Goal: Navigation & Orientation: Find specific page/section

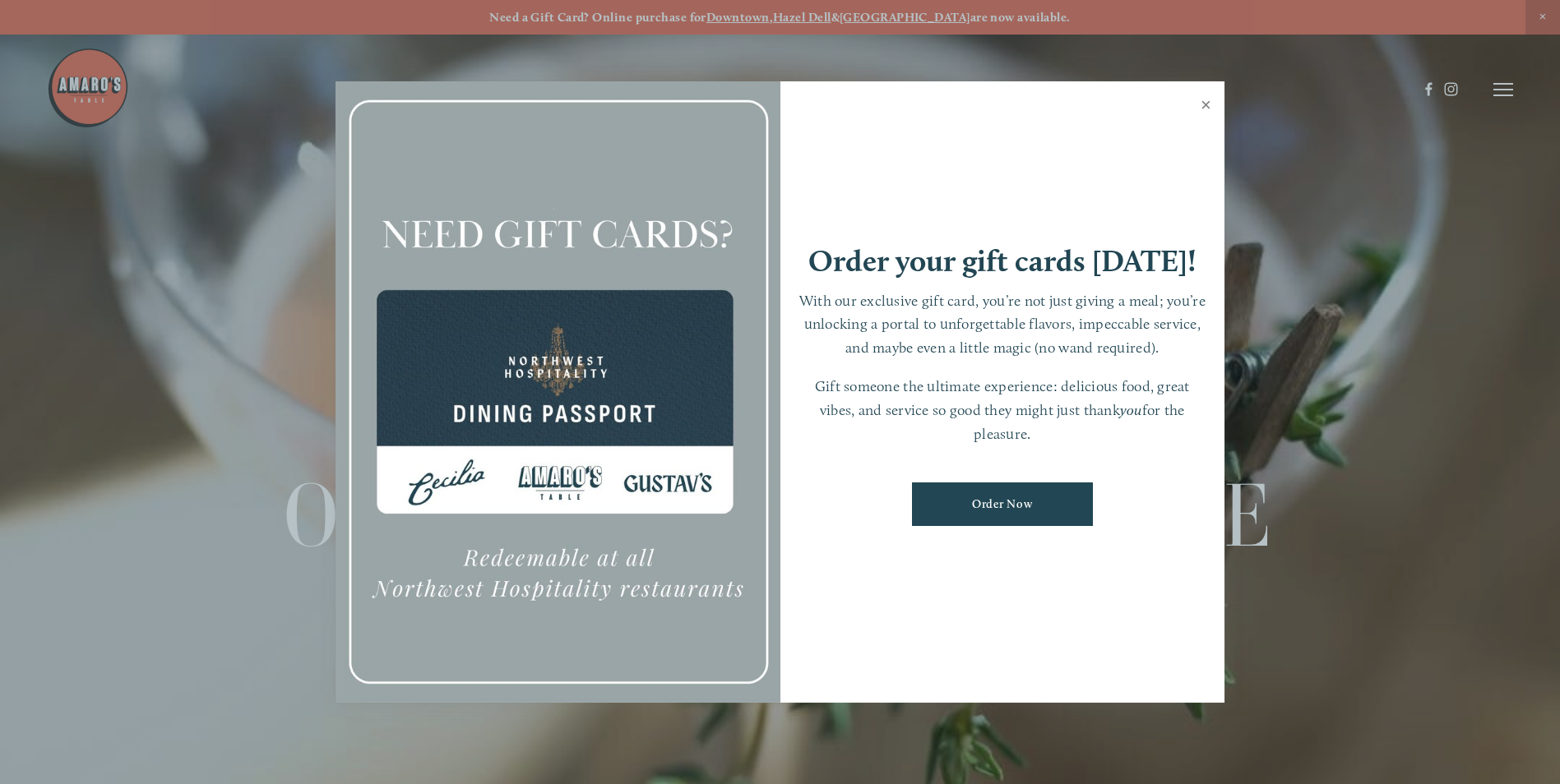
click at [1203, 102] on link "Close" at bounding box center [1206, 107] width 32 height 46
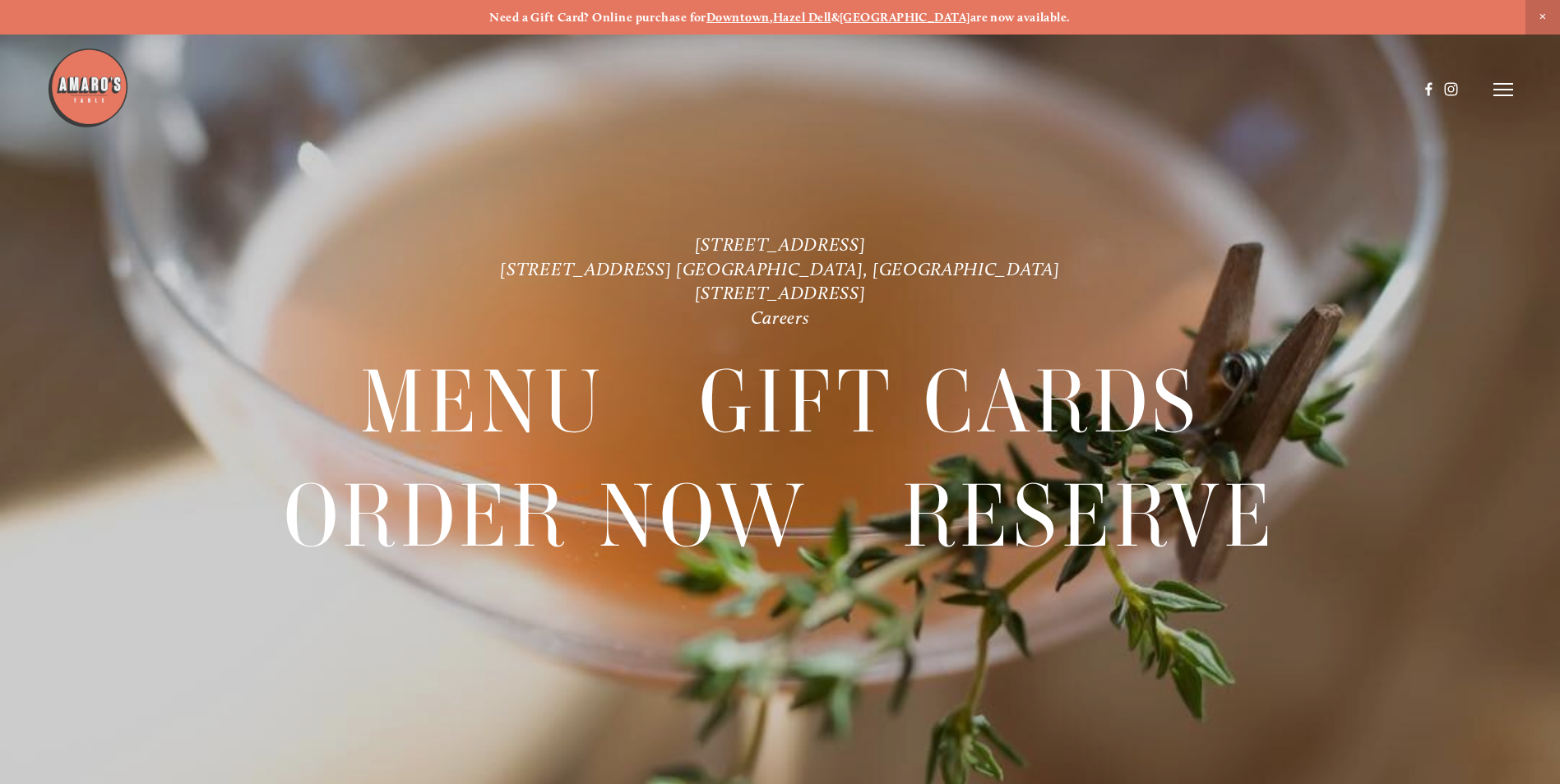
click at [1494, 89] on icon at bounding box center [1502, 90] width 19 height 15
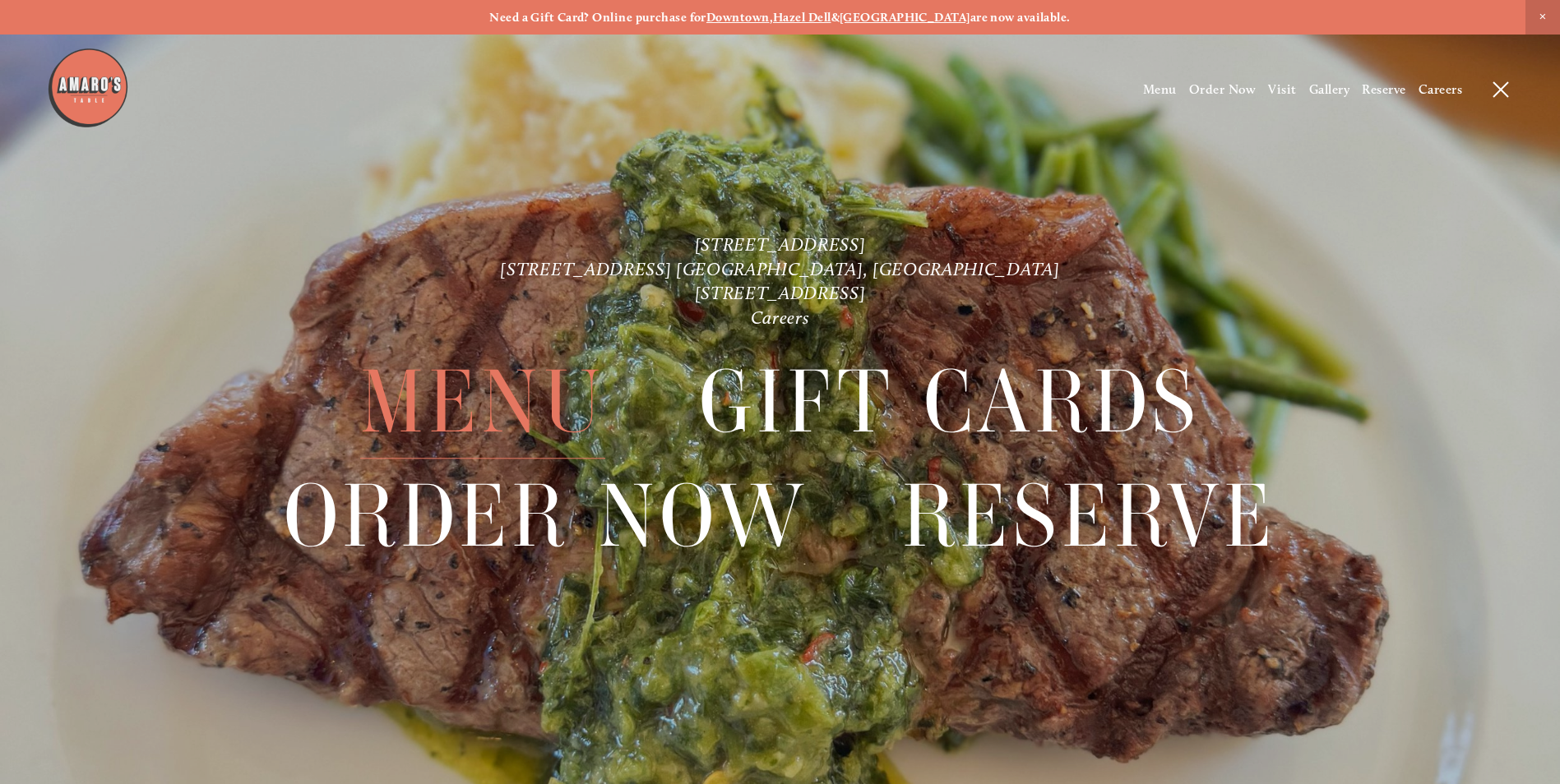
click at [515, 405] on span "Menu" at bounding box center [482, 402] width 245 height 113
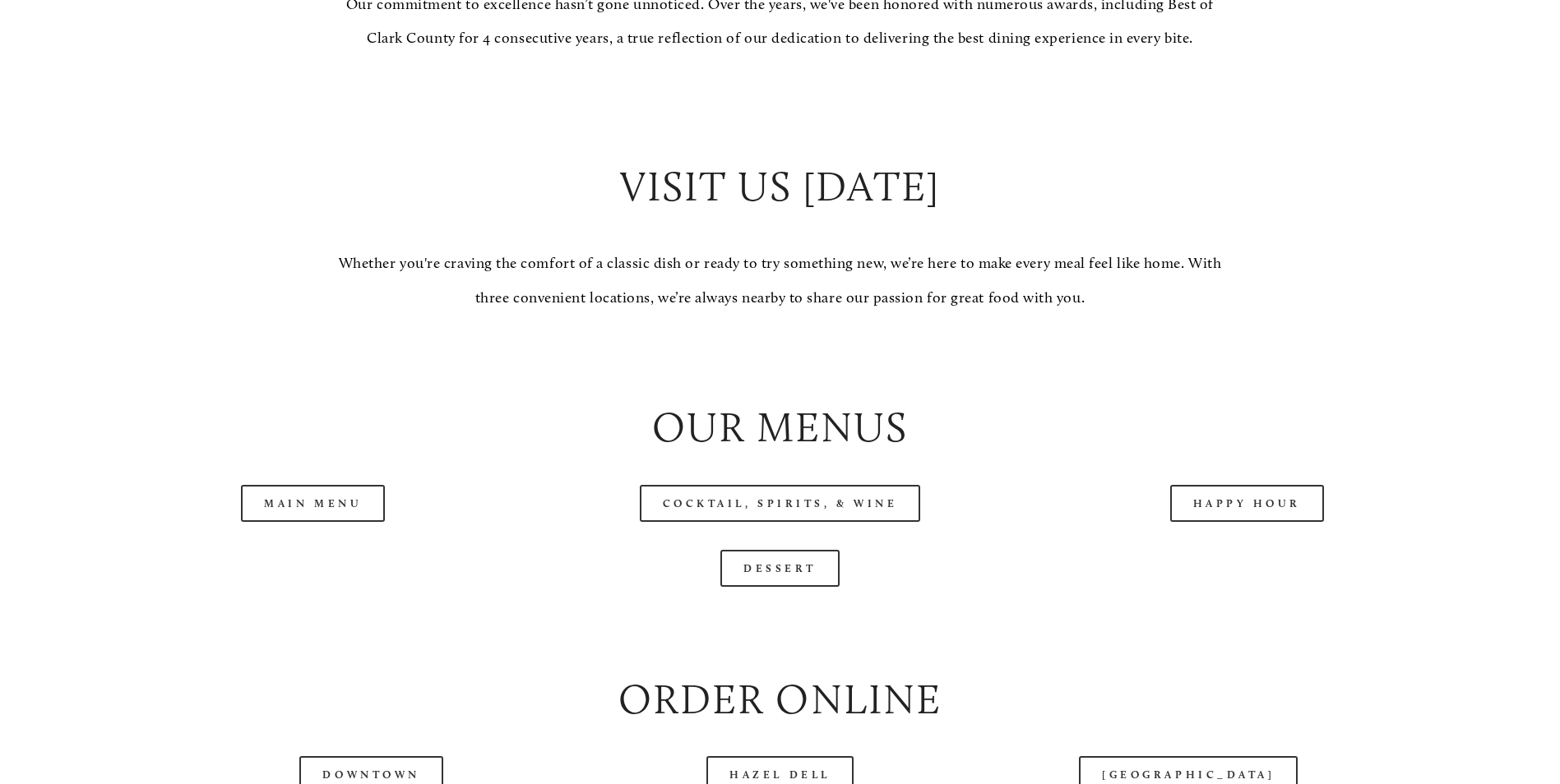
scroll to position [1644, 0]
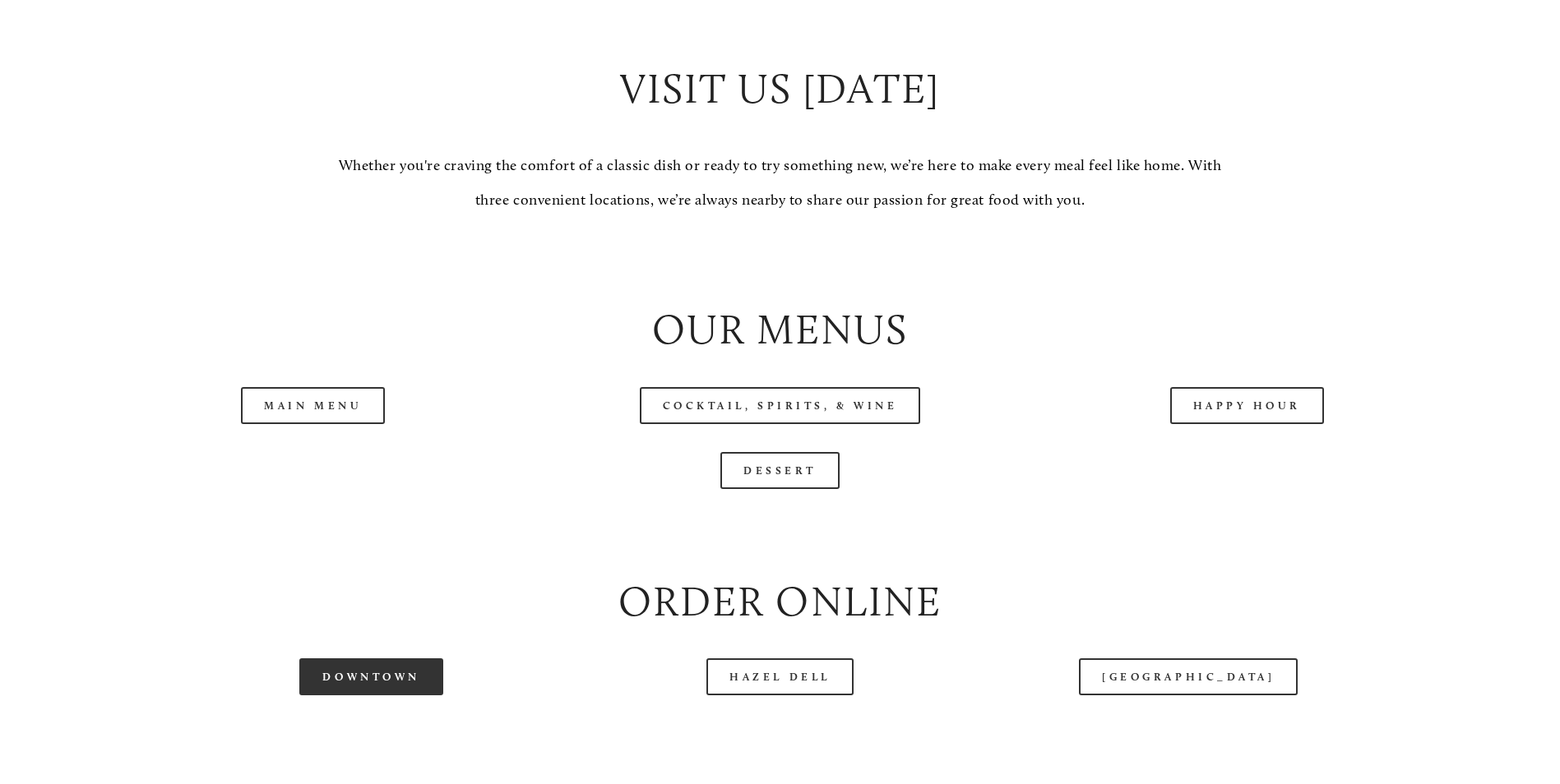
click at [406, 696] on link "Downtown" at bounding box center [371, 677] width 143 height 37
